Goal: Information Seeking & Learning: Learn about a topic

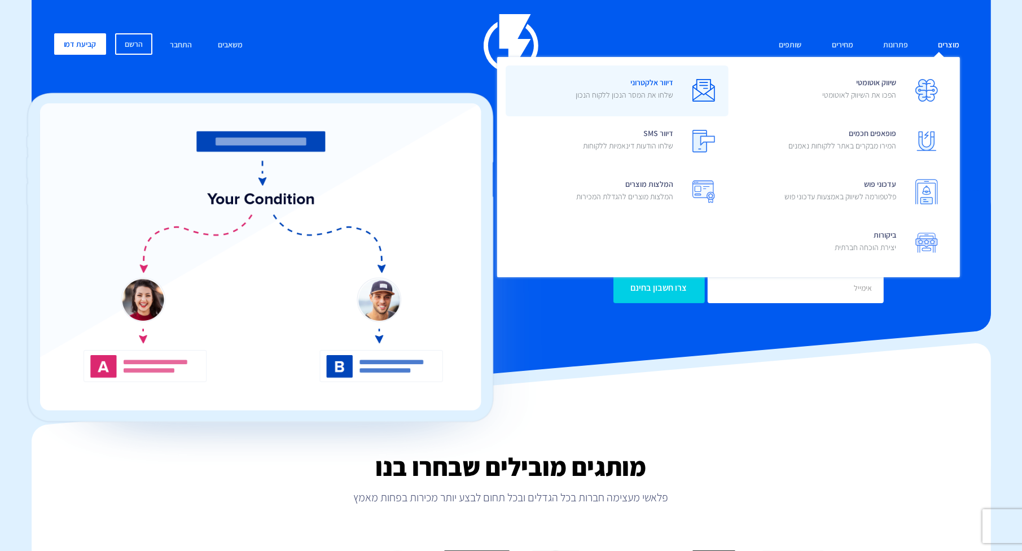
click at [663, 88] on span "דיוור אלקטרוני שלחו את המסר הנכון ללקוח הנכון" at bounding box center [625, 90] width 98 height 32
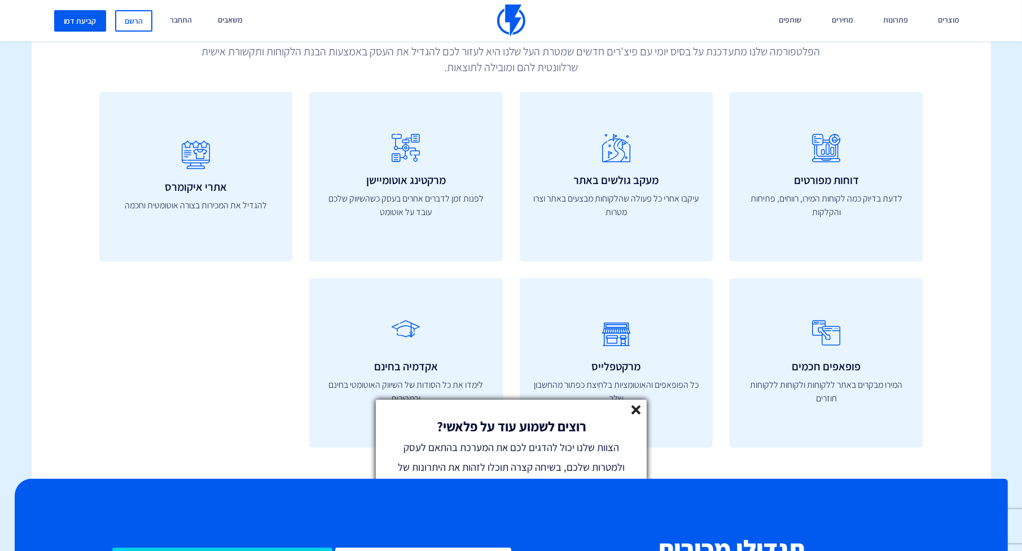
scroll to position [3917, 0]
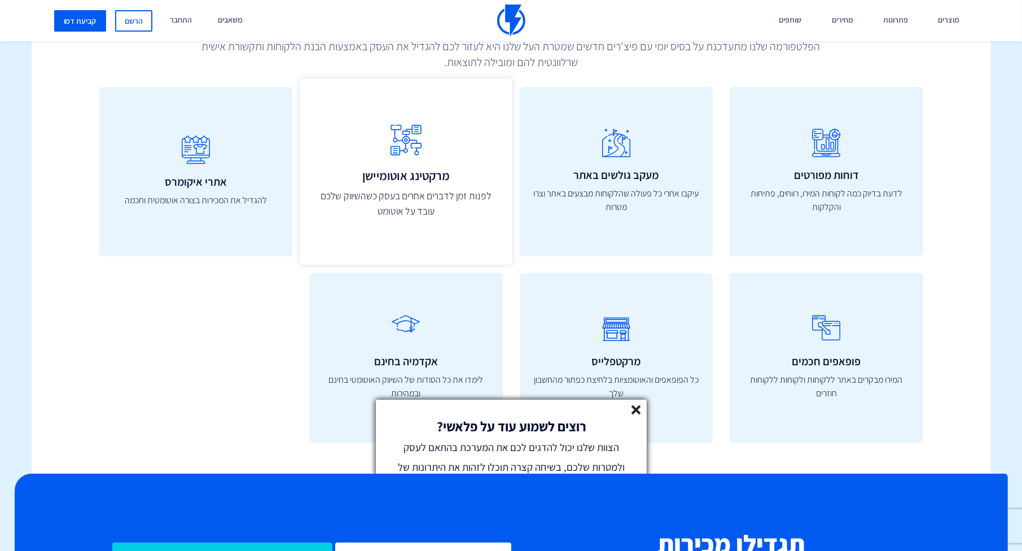
click at [397, 165] on link "מרקטינג אוטומיישן לפנות זמן לדברים אחרים בעסק כשהשיווק שלכם עובד על אוטומט" at bounding box center [406, 171] width 213 height 186
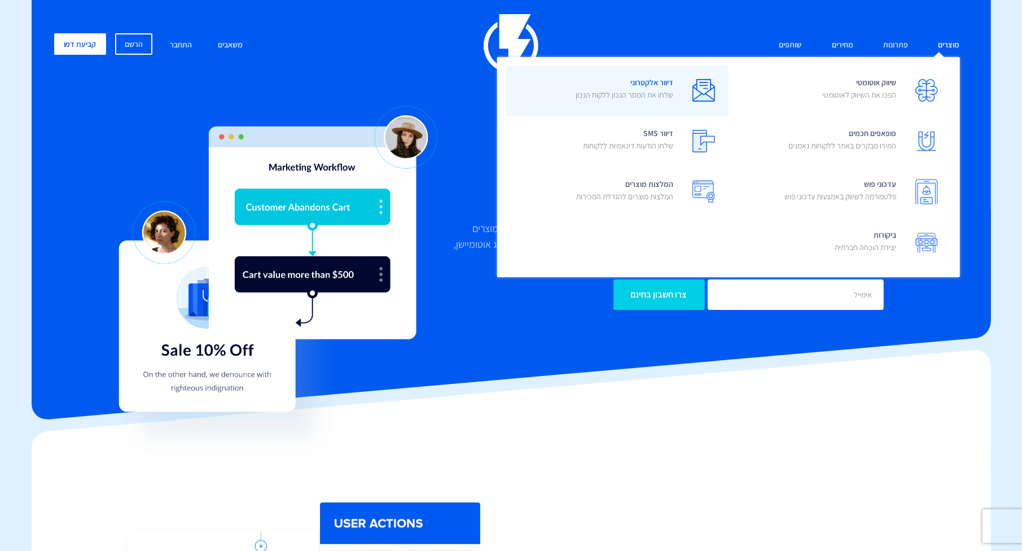
click at [638, 95] on p "שלחו את המסר הנכון ללקוח הנכון" at bounding box center [625, 94] width 98 height 11
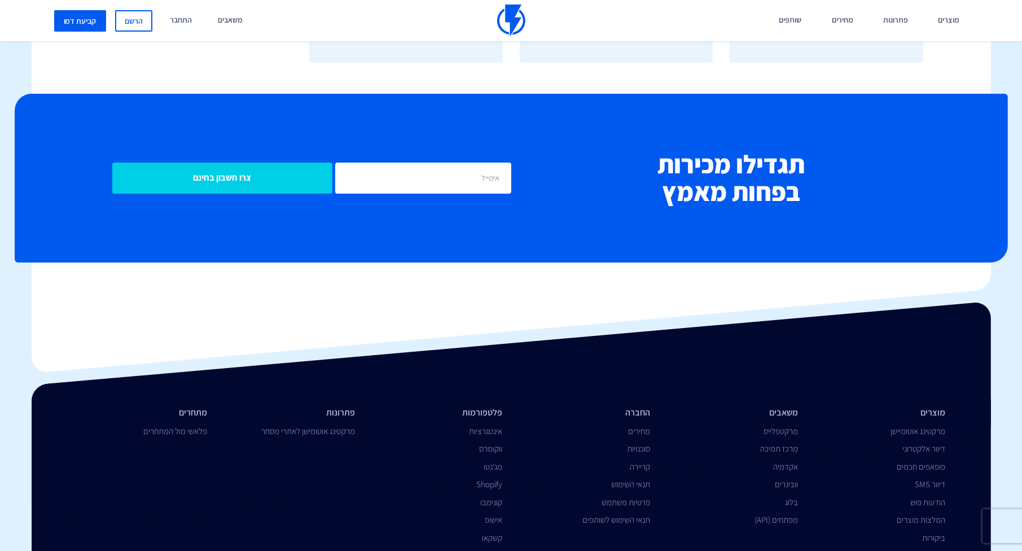
scroll to position [4354, 0]
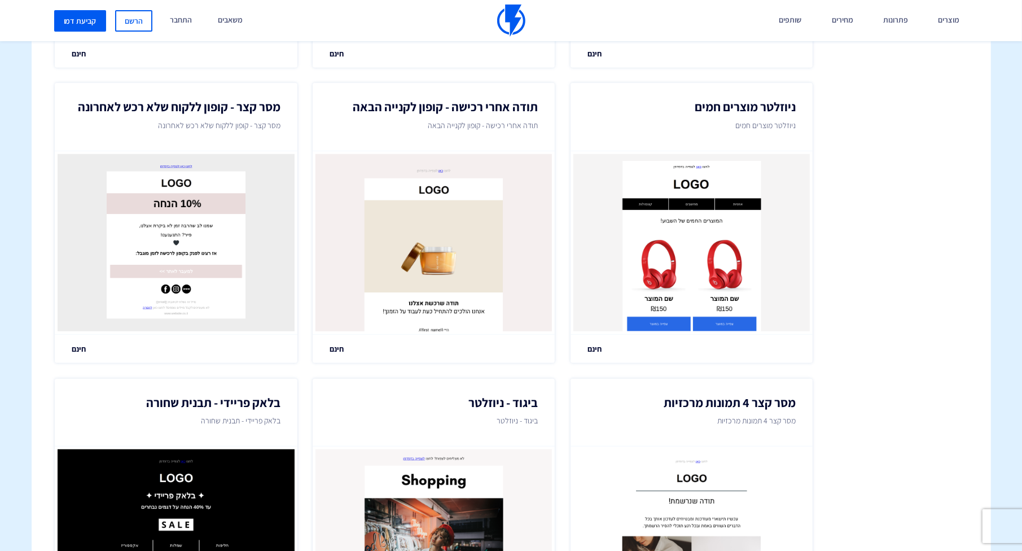
scroll to position [620, 0]
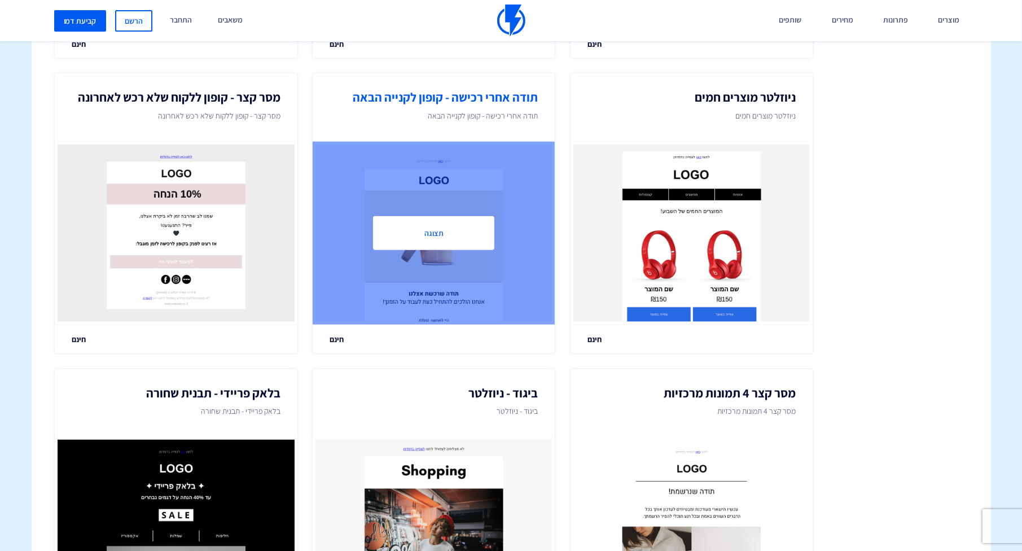
click at [461, 237] on button "תצוגה" at bounding box center [433, 233] width 121 height 34
